Goal: Check status: Check status

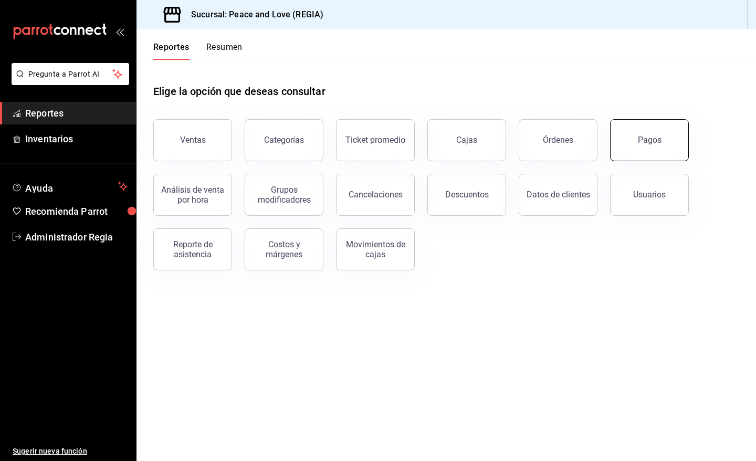
click at [641, 142] on div "Pagos" at bounding box center [650, 140] width 24 height 10
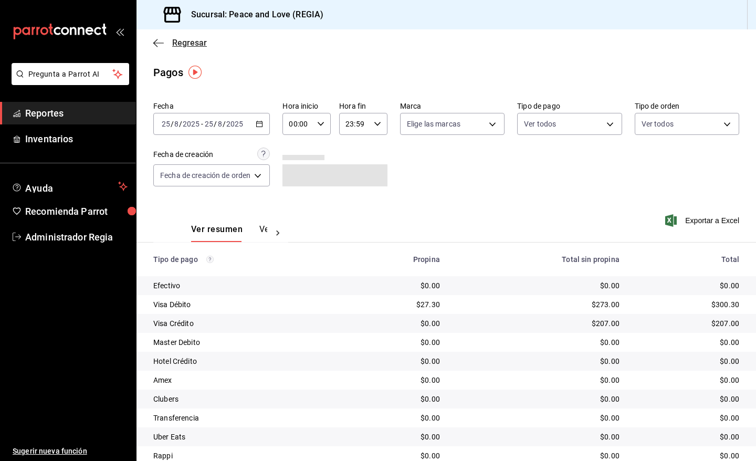
click at [187, 46] on span "Regresar" at bounding box center [189, 43] width 35 height 10
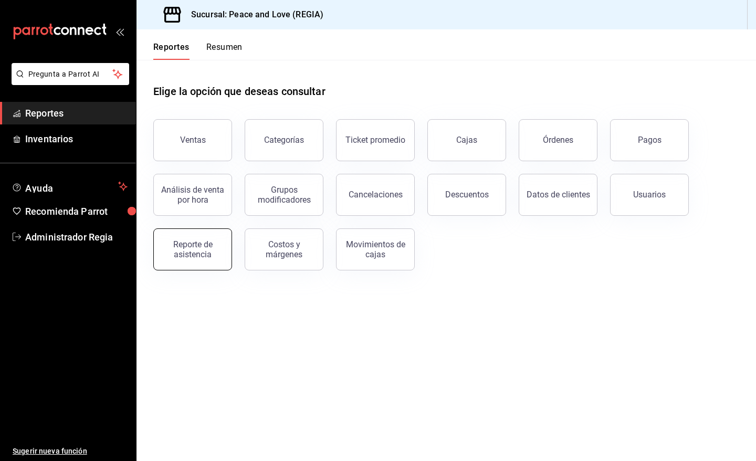
click at [216, 255] on div "Reporte de asistencia" at bounding box center [192, 249] width 65 height 20
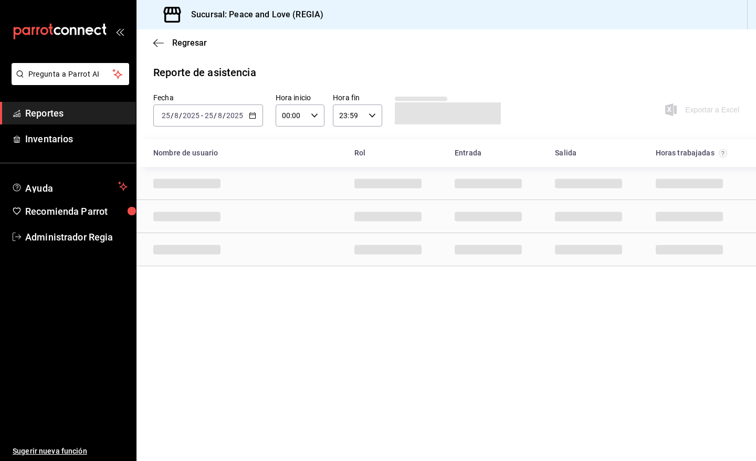
click at [252, 115] on icon "button" at bounding box center [252, 115] width 7 height 7
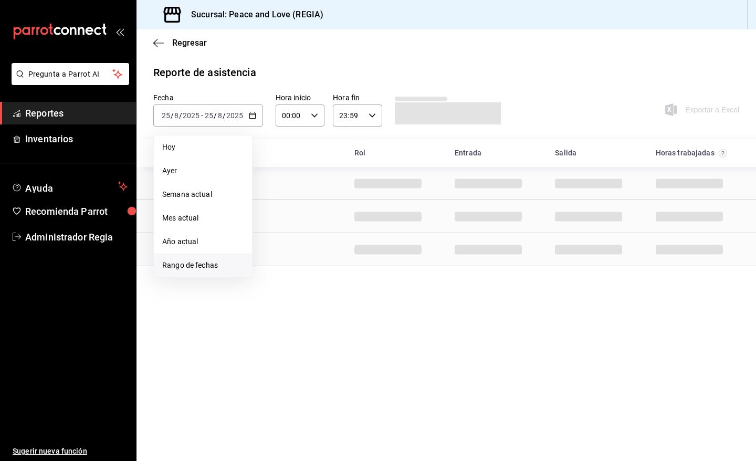
click at [213, 261] on span "Rango de fechas" at bounding box center [202, 265] width 81 height 11
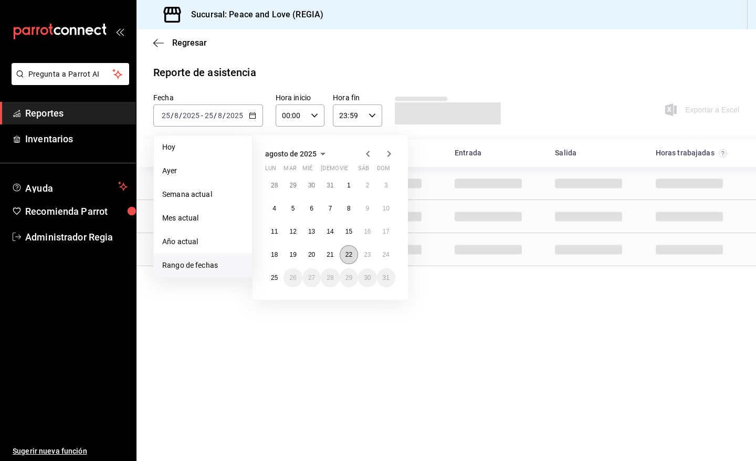
click at [344, 254] on button "22" at bounding box center [349, 254] width 18 height 19
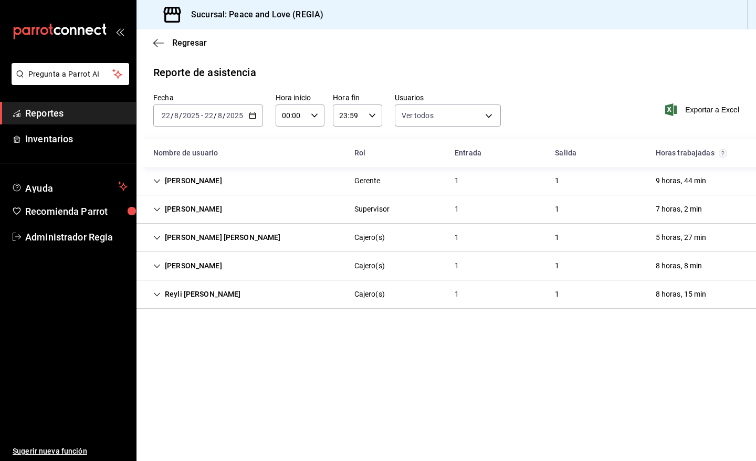
click at [570, 210] on div "[PERSON_NAME] Supervisor 1 1 7 horas, 2 min" at bounding box center [445, 209] width 619 height 28
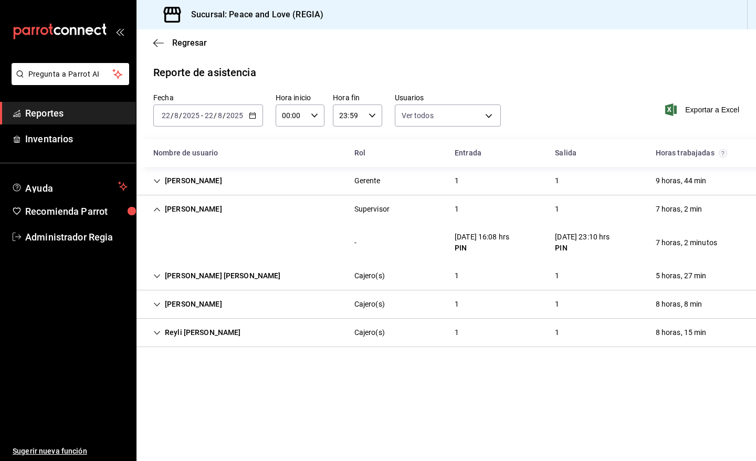
click at [617, 217] on div "[PERSON_NAME] Supervisor 1 1 7 horas, 2 min" at bounding box center [445, 209] width 619 height 28
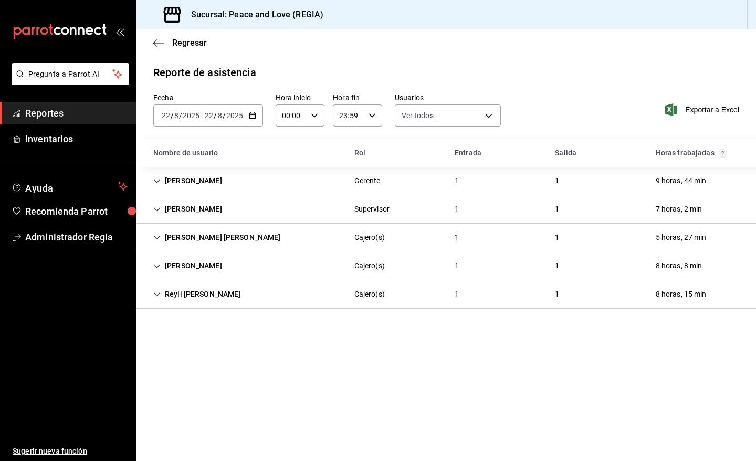
click at [595, 299] on div "Reyli [PERSON_NAME](s) 1 1 8 horas, 15 min" at bounding box center [445, 294] width 619 height 28
click at [607, 292] on div "Reyli [PERSON_NAME](s) 1 1 8 horas, 15 min" at bounding box center [445, 294] width 619 height 28
click at [604, 213] on div "[PERSON_NAME] Supervisor 1 1 7 horas, 2 min" at bounding box center [445, 209] width 619 height 28
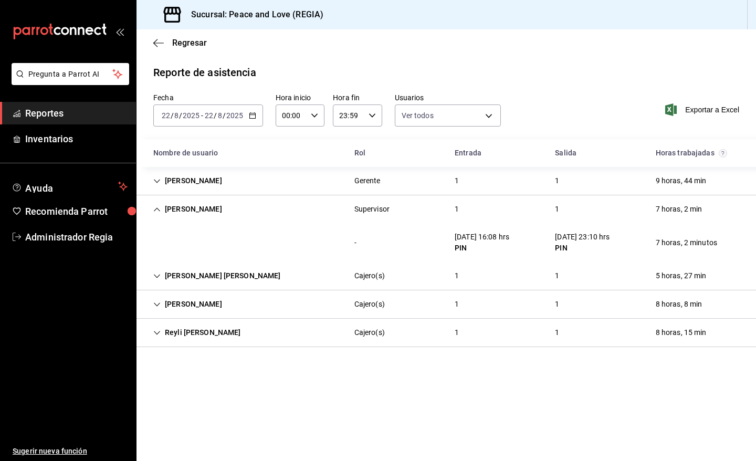
click at [604, 213] on div "[PERSON_NAME] Supervisor 1 1 7 horas, 2 min" at bounding box center [445, 209] width 619 height 28
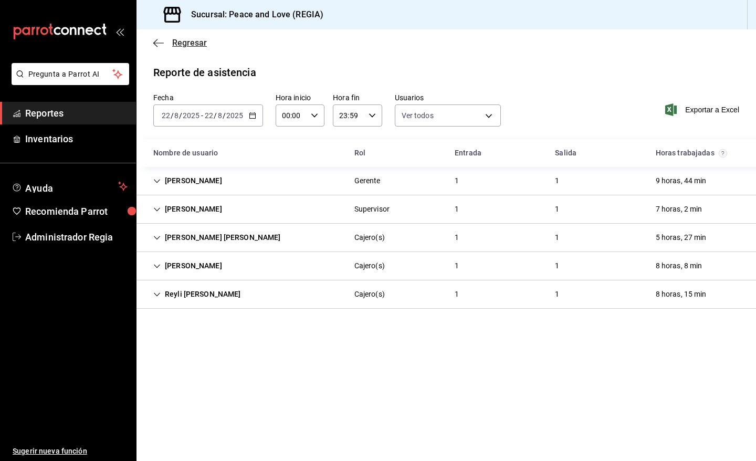
click at [189, 46] on span "Regresar" at bounding box center [189, 43] width 35 height 10
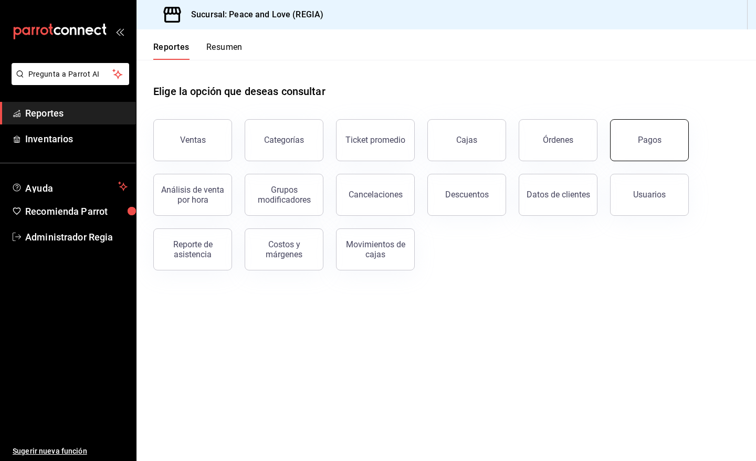
click at [645, 140] on div "Pagos" at bounding box center [650, 140] width 24 height 10
